Goal: Task Accomplishment & Management: Manage account settings

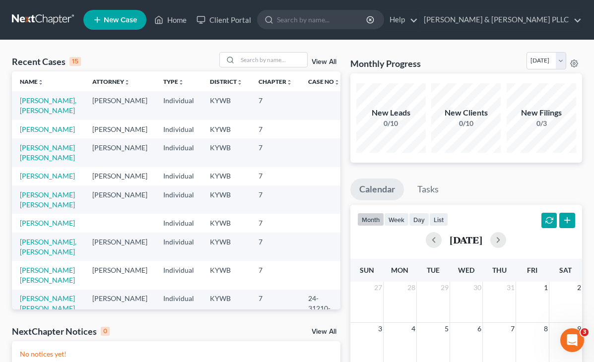
click at [478, 181] on ul "Calendar Tasks" at bounding box center [466, 192] width 232 height 26
click at [33, 99] on link "Diaz Lopez, Lian" at bounding box center [48, 105] width 57 height 18
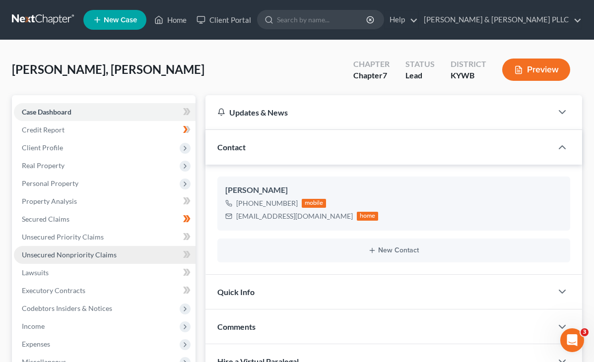
click at [72, 249] on link "Unsecured Nonpriority Claims" at bounding box center [105, 255] width 182 height 18
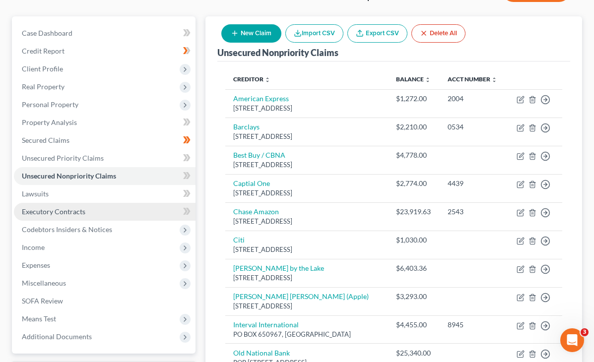
scroll to position [99, 0]
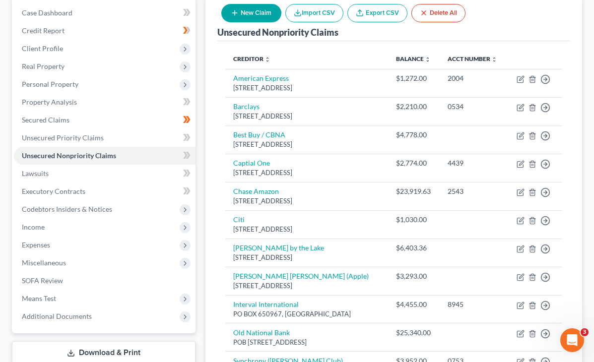
click at [205, 90] on div "Unsecured Nonpriority Claims New Claim Import CSV Export CSV Delete All Credito…" at bounding box center [393, 249] width 377 height 507
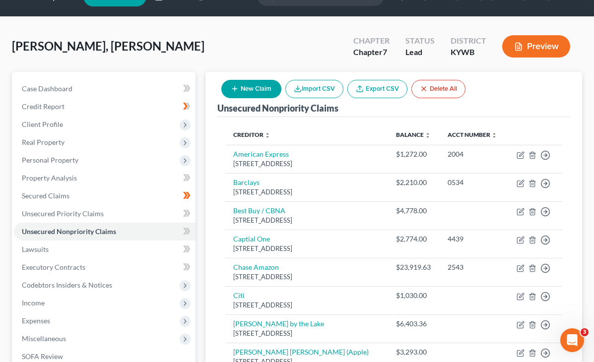
scroll to position [0, 0]
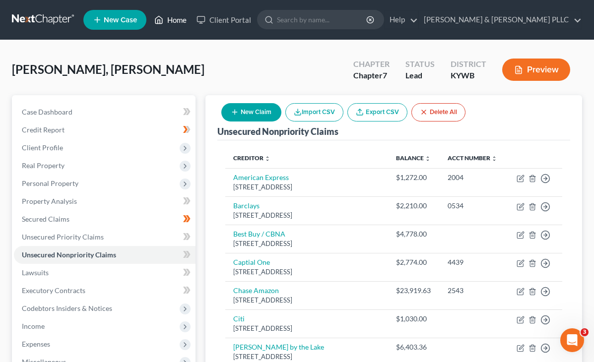
click at [180, 20] on link "Home" at bounding box center [170, 20] width 42 height 18
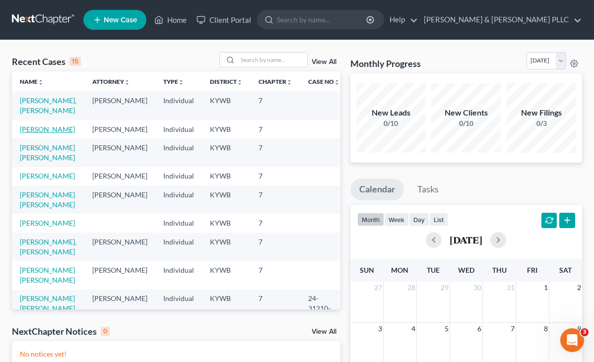
click at [30, 133] on link "Figueroa, Delmis" at bounding box center [47, 129] width 55 height 8
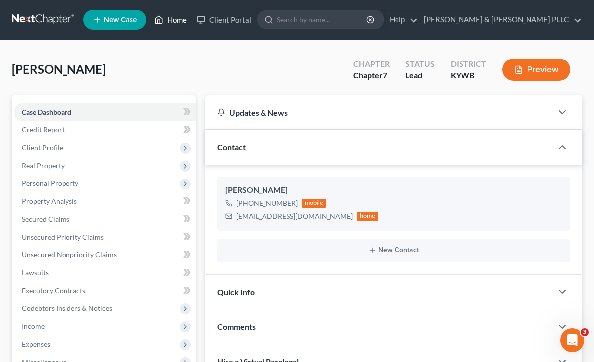
click at [163, 20] on icon at bounding box center [159, 19] width 7 height 7
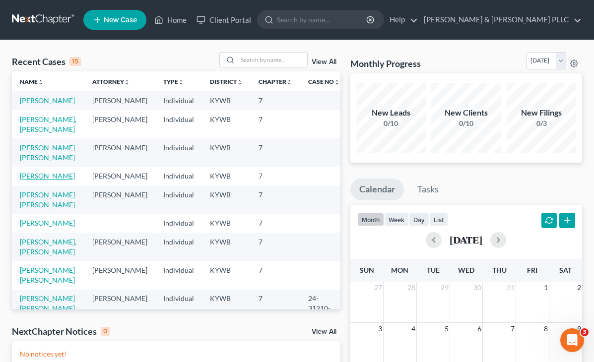
click at [40, 180] on link "[PERSON_NAME]" at bounding box center [47, 176] width 55 height 8
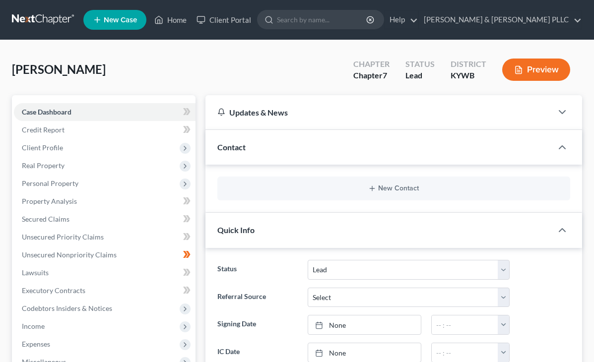
select select "4"
